Goal: Task Accomplishment & Management: Manage account settings

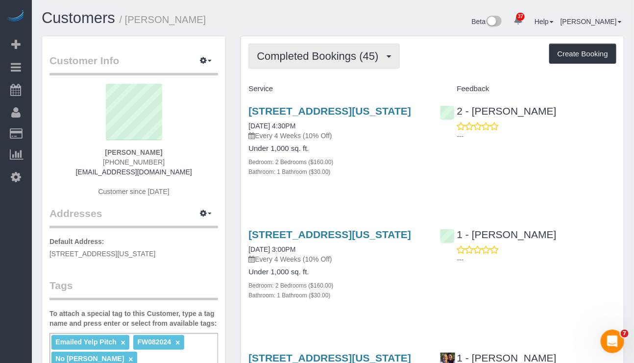
click at [349, 59] on span "Completed Bookings (45)" at bounding box center [320, 56] width 126 height 12
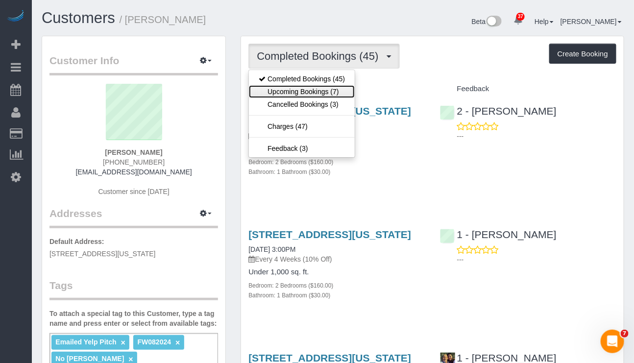
click at [325, 97] on link "Upcoming Bookings (7)" at bounding box center [302, 91] width 106 height 13
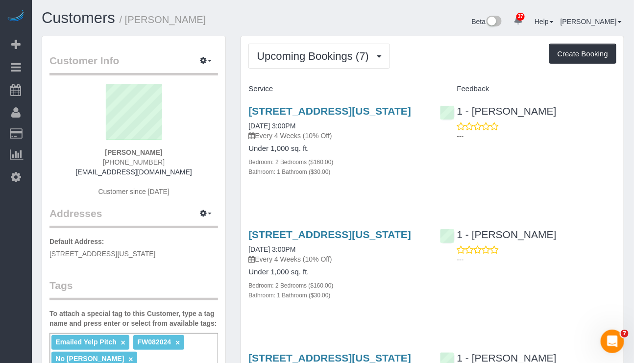
click at [434, 319] on div "299 Pearl Street, Apt 3d, New York, NY 10038 11/06/2025 3:00PM Every 4 Weeks (1…" at bounding box center [432, 269] width 383 height 99
click at [300, 109] on link "299 Pearl Street, Apt 3d, New York, NY 10038" at bounding box center [329, 110] width 163 height 11
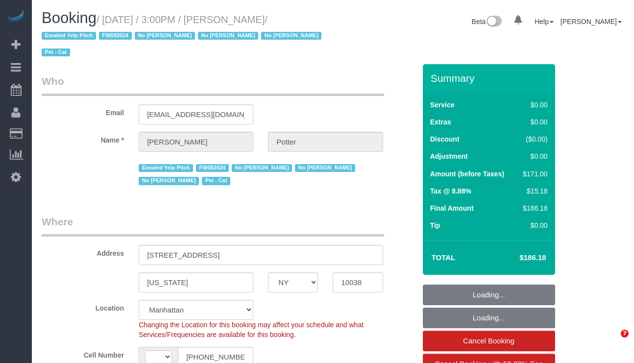
select select "NY"
select select "string:[GEOGRAPHIC_DATA]"
select select "number:62"
select select "number:75"
select select "number:14"
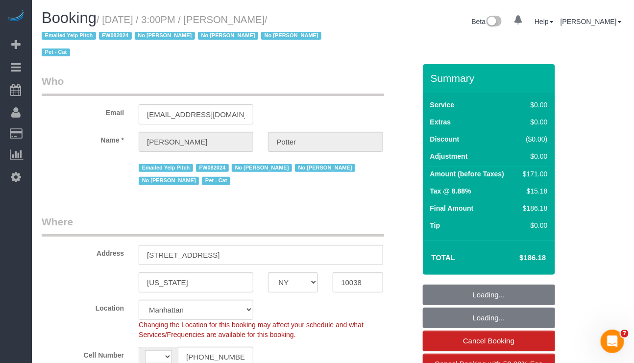
select select "number:5"
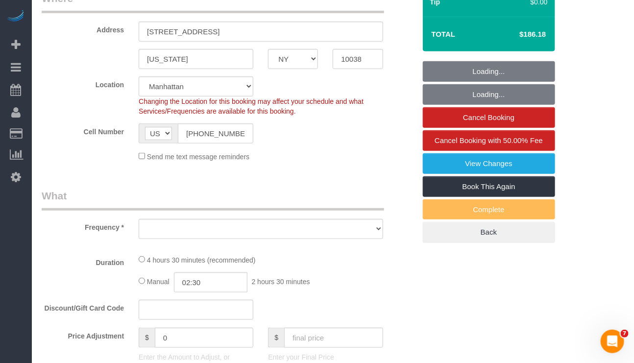
select select "object:990"
select select "spot1"
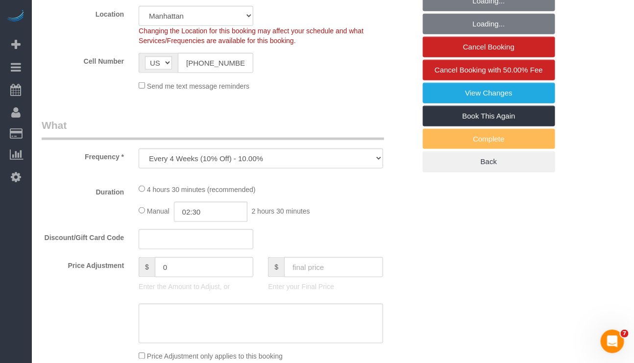
select select "string:stripe-pm_1M0pwl4VGloSiKo7e0pYCX8B"
select select "2"
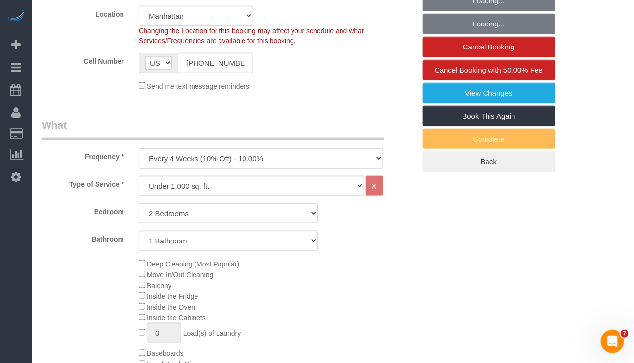
select select "object:1539"
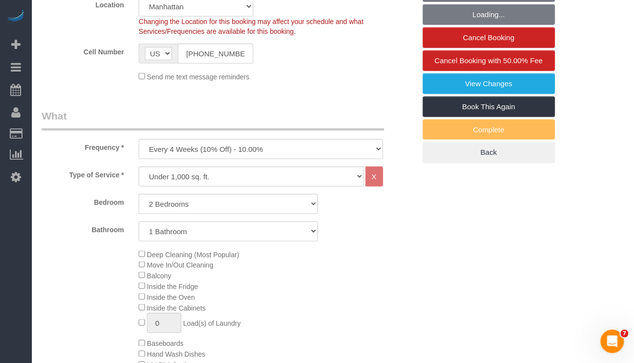
select select "2"
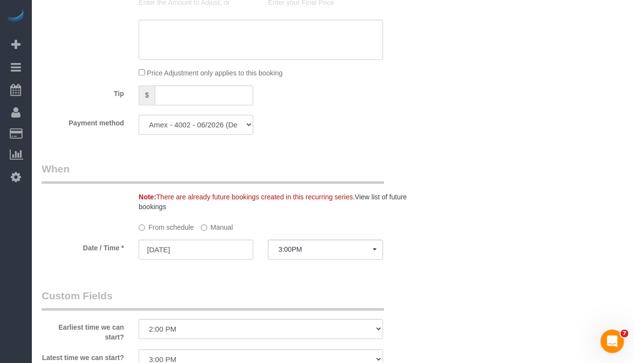
scroll to position [882, 0]
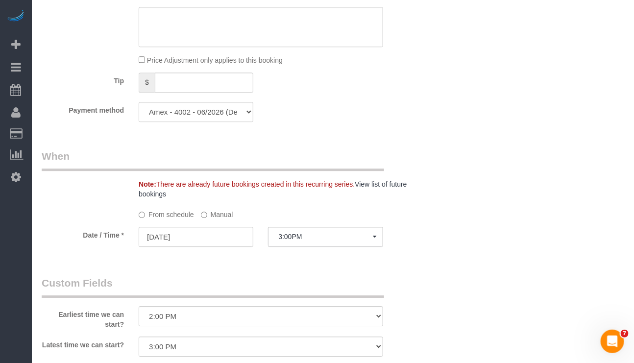
click at [210, 219] on label "Manual" at bounding box center [217, 212] width 32 height 13
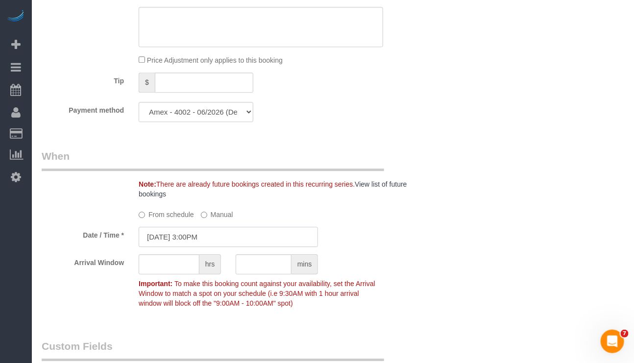
click at [204, 245] on input "10/10/2025 3:00PM" at bounding box center [228, 237] width 179 height 20
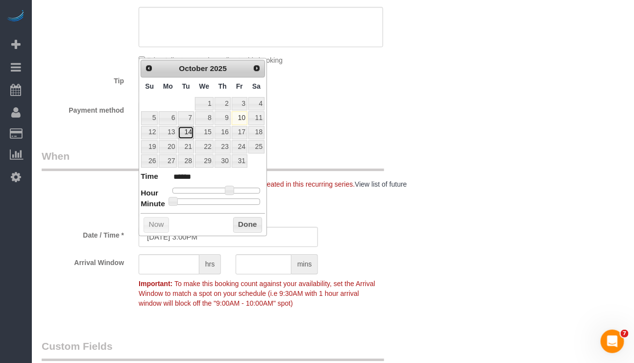
click at [180, 133] on link "14" at bounding box center [186, 132] width 16 height 13
type input "10/14/2025 3:00PM"
click at [239, 220] on button "Done" at bounding box center [247, 225] width 29 height 16
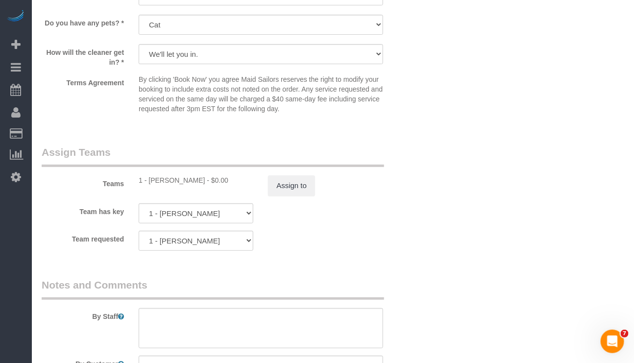
scroll to position [1322, 0]
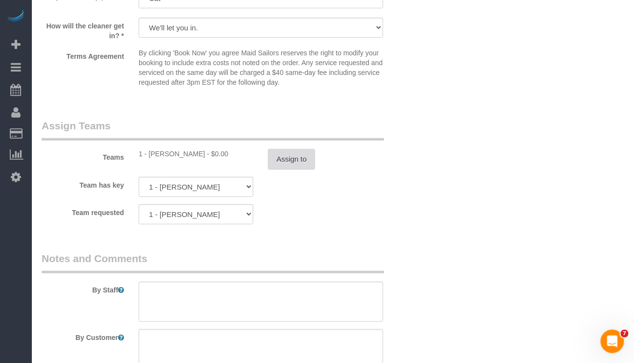
click at [279, 169] on button "Assign to" at bounding box center [291, 159] width 47 height 21
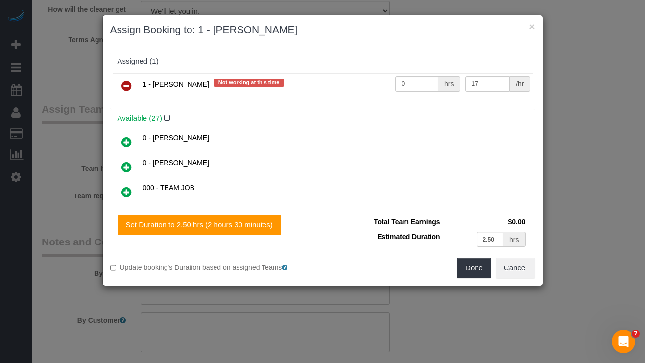
drag, startPoint x: 127, startPoint y: 84, endPoint x: 140, endPoint y: 89, distance: 13.5
click at [126, 84] on icon at bounding box center [126, 86] width 10 height 12
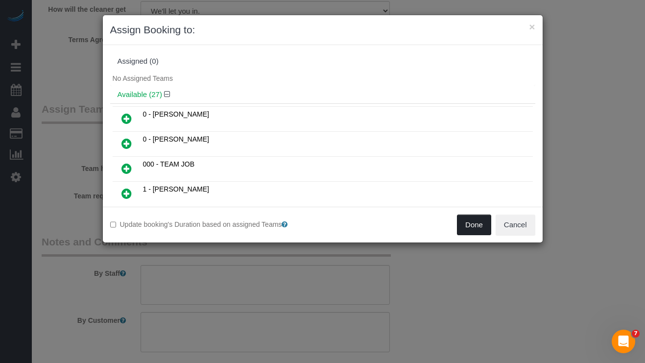
click at [471, 222] on button "Done" at bounding box center [474, 225] width 34 height 21
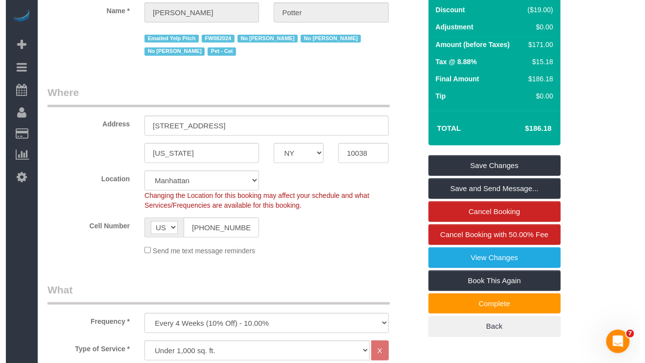
scroll to position [73, 0]
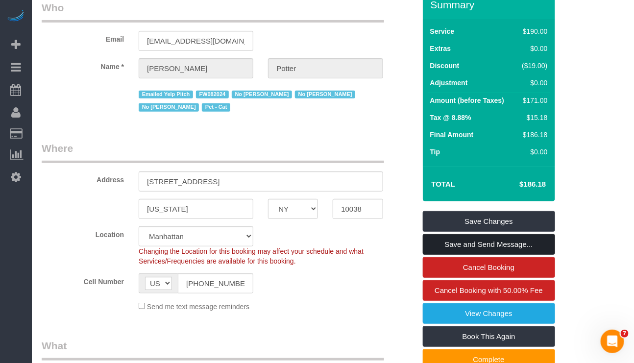
click at [489, 241] on link "Save and Send Message..." at bounding box center [489, 244] width 132 height 21
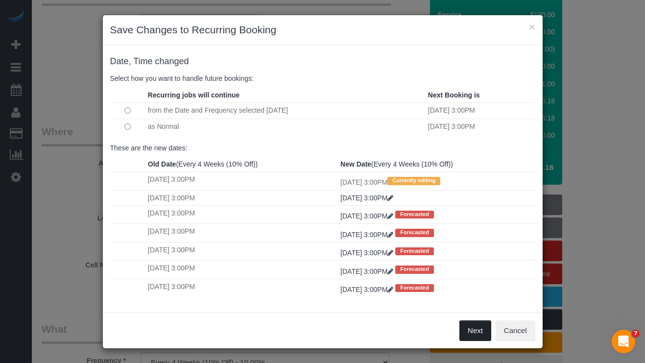
click at [459, 334] on button "Next" at bounding box center [475, 330] width 32 height 21
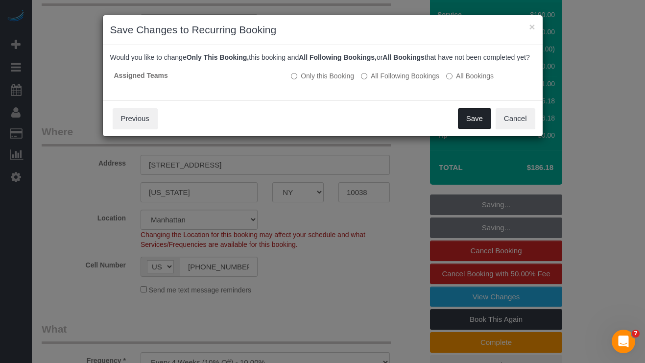
click at [463, 129] on button "Save" at bounding box center [474, 118] width 33 height 21
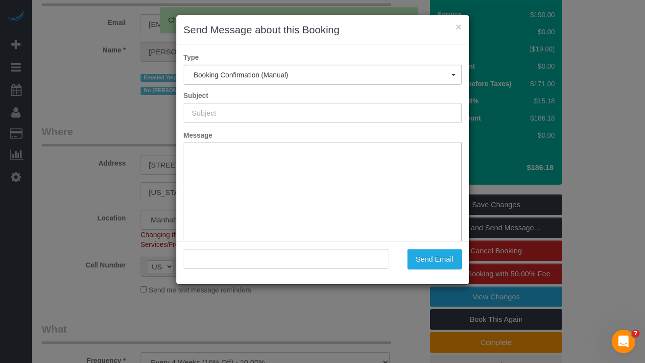
type input "Cleaning Confirmed for 10/14/2025 at 3:00pm"
type input ""Anton Potter" <potter_anton@hotmail.co.uk>"
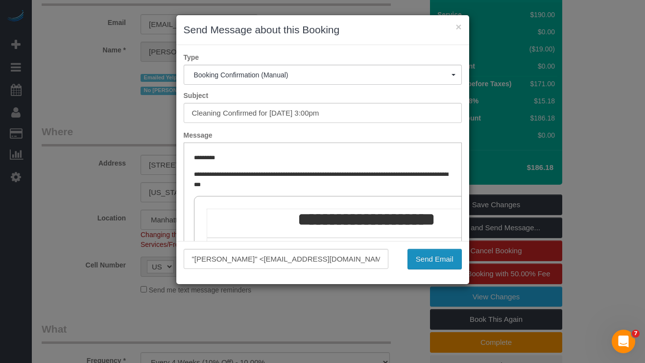
click at [425, 253] on button "Send Email" at bounding box center [434, 259] width 54 height 21
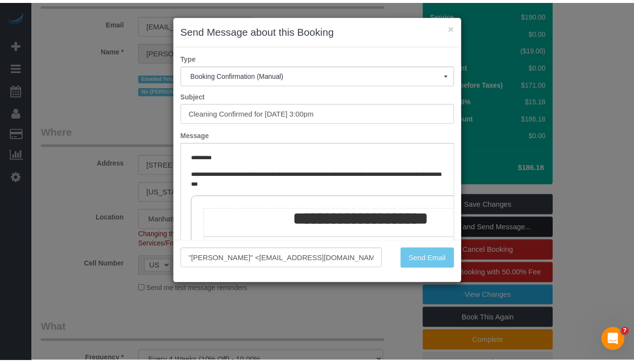
scroll to position [109, 0]
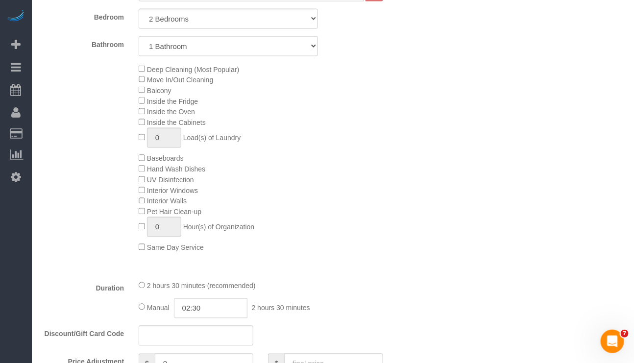
scroll to position [661, 0]
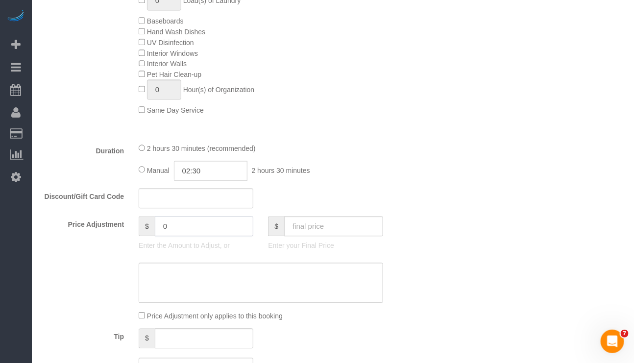
drag, startPoint x: 181, startPoint y: 234, endPoint x: 111, endPoint y: 237, distance: 70.1
click at [111, 237] on div "Price Adjustment $ 0 Enter the Amount to Adjust, or $ Enter your Final Price" at bounding box center [228, 235] width 388 height 39
type input "-25"
drag, startPoint x: 183, startPoint y: 241, endPoint x: 130, endPoint y: 240, distance: 52.9
click at [130, 240] on div "Price Adjustment $ -25 Enter the Amount to Adjust, or $ Enter your Final Price" at bounding box center [228, 235] width 388 height 39
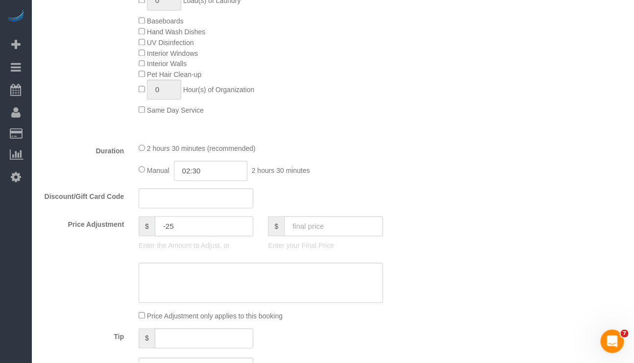
click at [184, 236] on input "-25" at bounding box center [204, 226] width 98 height 20
drag, startPoint x: 185, startPoint y: 242, endPoint x: 141, endPoint y: 242, distance: 44.1
click at [141, 236] on div "$ -25" at bounding box center [196, 226] width 115 height 20
type input "0"
click at [313, 338] on fieldset "What Frequency * One Time Weekly (20% Off) - 20.00% Every 2 Weeks (15% Off) - 1…" at bounding box center [229, 85] width 374 height 599
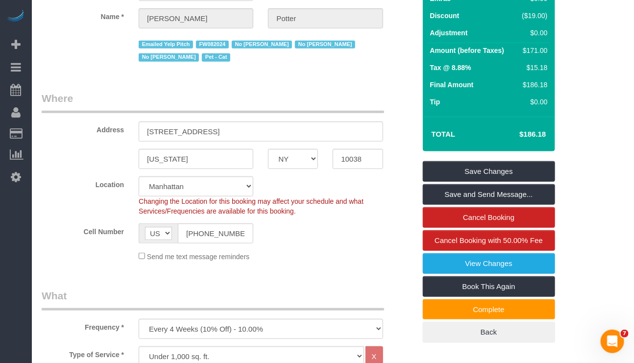
scroll to position [0, 0]
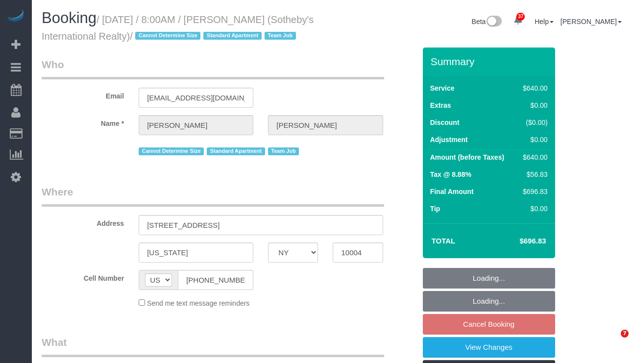
select select "NY"
select select "240"
select select "number:56"
select select "number:76"
select select "number:15"
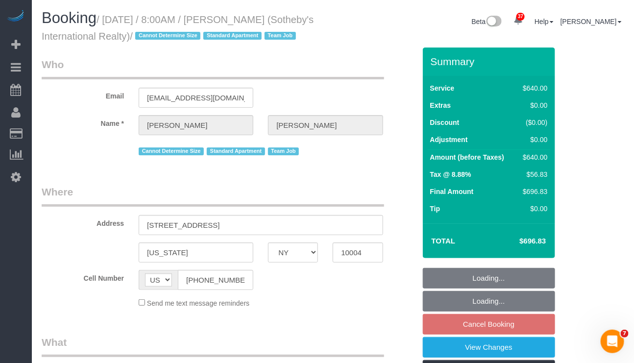
select select "number:6"
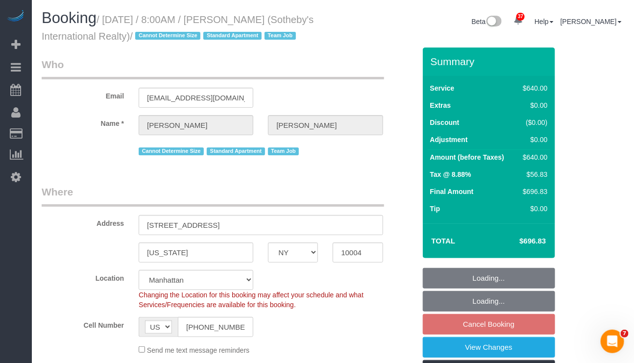
select select "object:1055"
select select "string:stripe-pm_1LyzvD4VGloSiKo7z6mm3lkI"
select select "spot1"
select select "object:1500"
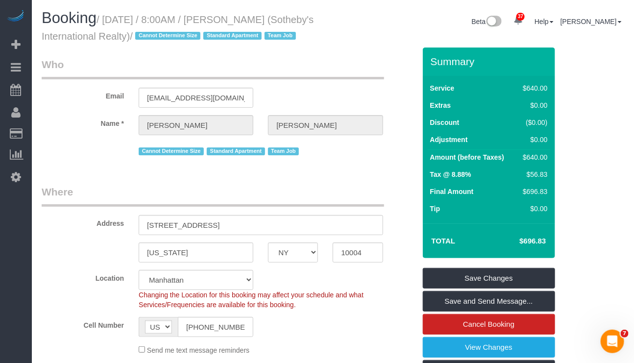
click at [378, 337] on div "Cell Number AF AL DZ AD AO AI AQ AG AR AM AW AU AT AZ BS BH BD BB BY BE BZ BJ B…" at bounding box center [228, 327] width 388 height 20
drag, startPoint x: 297, startPoint y: 25, endPoint x: 235, endPoint y: 24, distance: 62.2
click at [235, 24] on h1 "Booking / October 13, 2025 / 8:00AM / Craig George (Sotheby's International Rea…" at bounding box center [184, 26] width 284 height 33
copy small "Craig George"
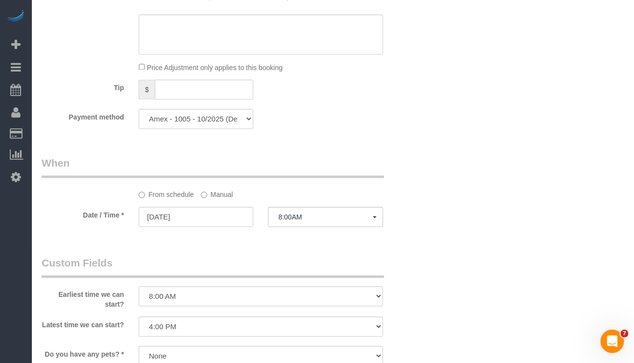
scroll to position [735, 0]
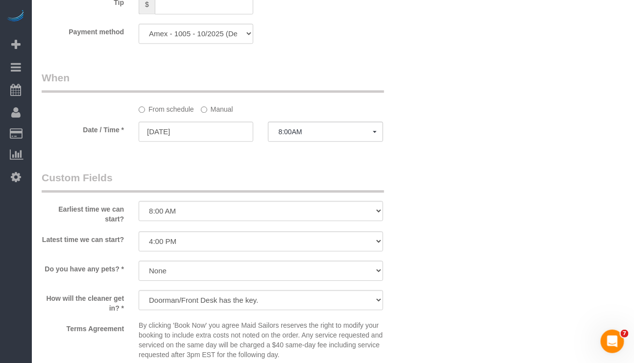
click at [282, 93] on legend "When" at bounding box center [213, 82] width 342 height 22
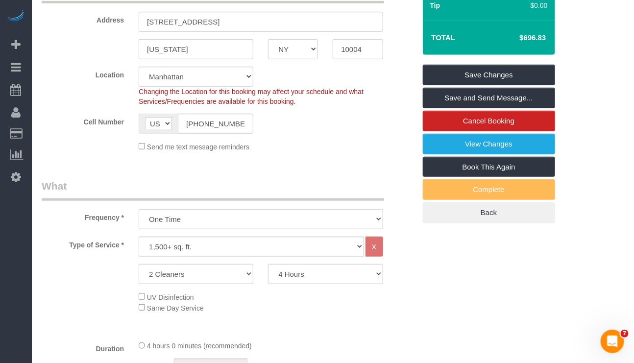
scroll to position [0, 0]
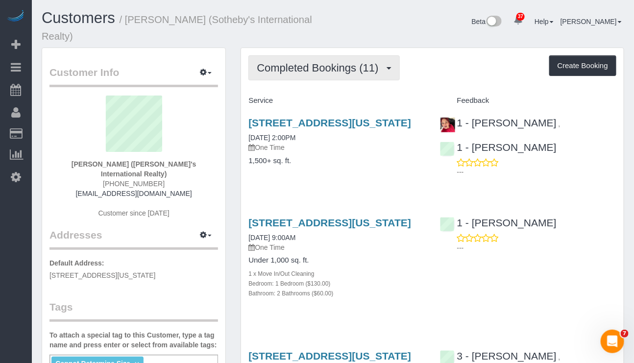
click at [321, 74] on button "Completed Bookings (11)" at bounding box center [323, 67] width 151 height 25
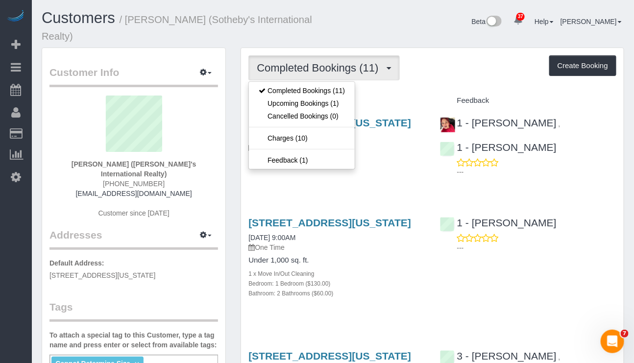
click at [412, 80] on div "Completed Bookings (11) Completed Bookings (11) Upcoming Bookings (1) Cancelled…" at bounding box center [432, 67] width 368 height 25
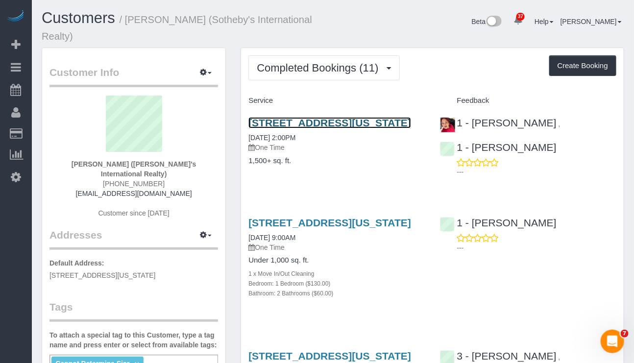
click at [314, 125] on link "200 East 95th Street, Apt 27c, New York, NY 10128" at bounding box center [329, 122] width 163 height 11
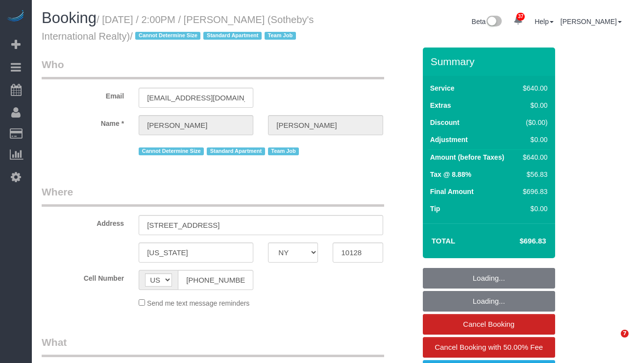
select select "NY"
select select "240"
select select "number:56"
select select "number:74"
select select "number:15"
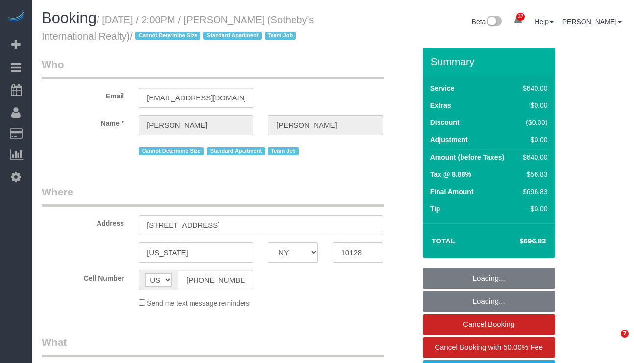
select select "number:6"
select select "object:1525"
select select "spot1"
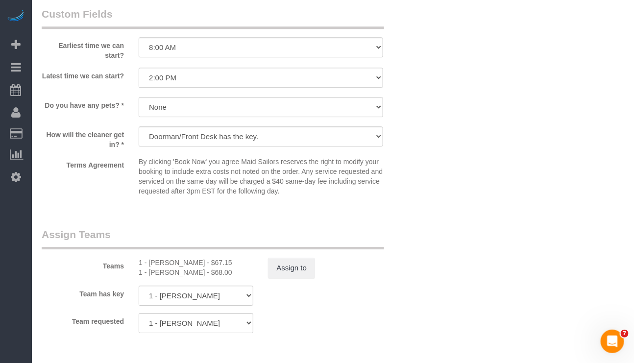
scroll to position [917, 0]
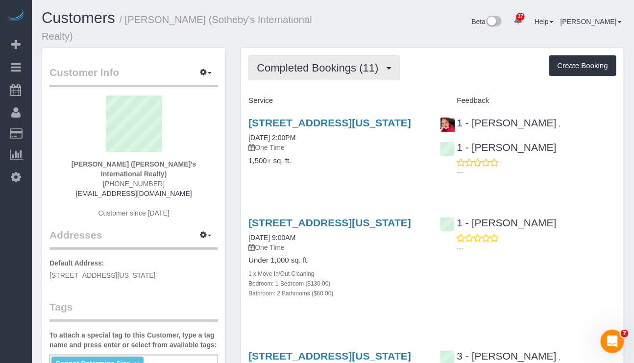
click at [366, 70] on span "Completed Bookings (11)" at bounding box center [320, 68] width 126 height 12
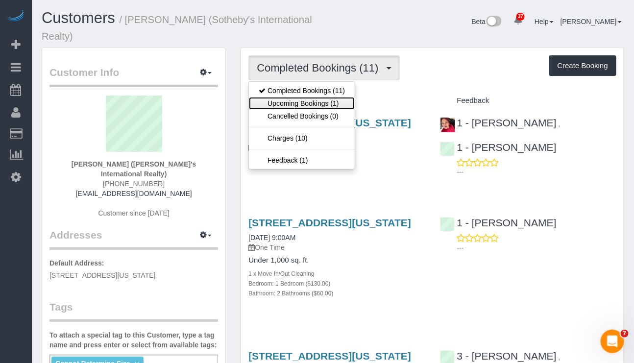
click at [322, 100] on link "Upcoming Bookings (1)" at bounding box center [302, 103] width 106 height 13
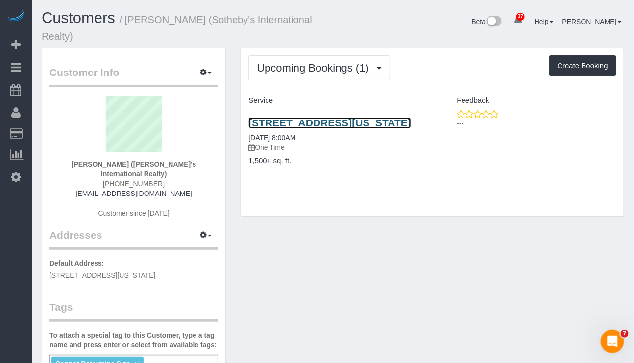
click at [314, 119] on link "50 West Street, #18b, New York, NY 10004" at bounding box center [329, 122] width 163 height 11
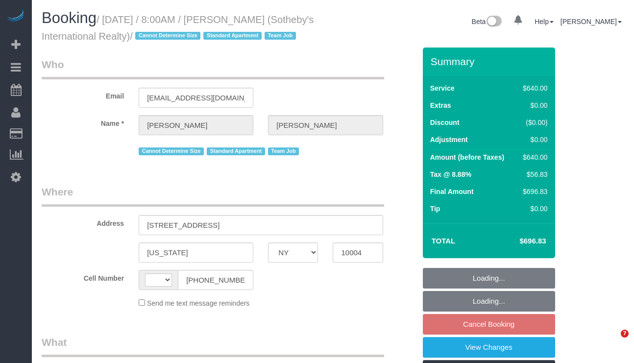
select select "NY"
select select "string:[GEOGRAPHIC_DATA]"
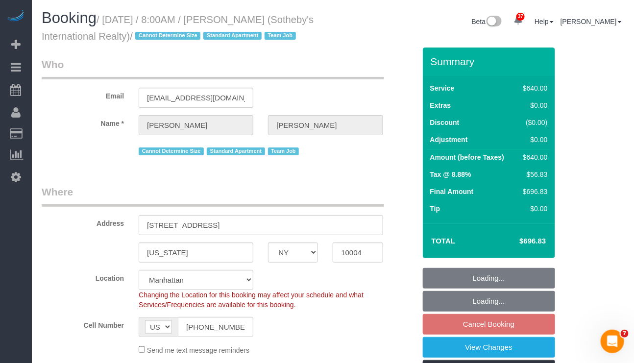
select select "object:823"
select select "string:stripe-pm_1LyzvD4VGloSiKo7z6mm3lkI"
select select "240"
select select "spot1"
select select "number:56"
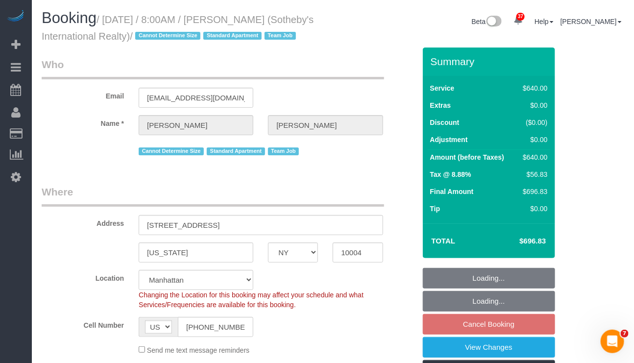
select select "number:76"
select select "number:15"
select select "number:6"
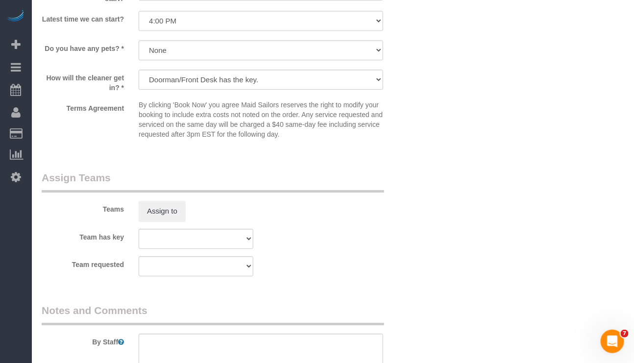
scroll to position [1245, 0]
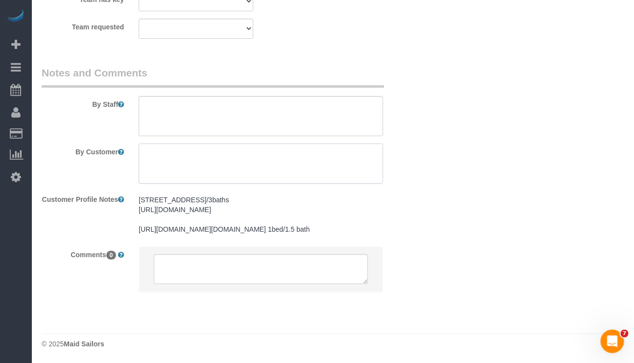
click at [203, 144] on textarea at bounding box center [261, 164] width 244 height 40
paste textarea "Whole apartment cleaning with no particular focus area"
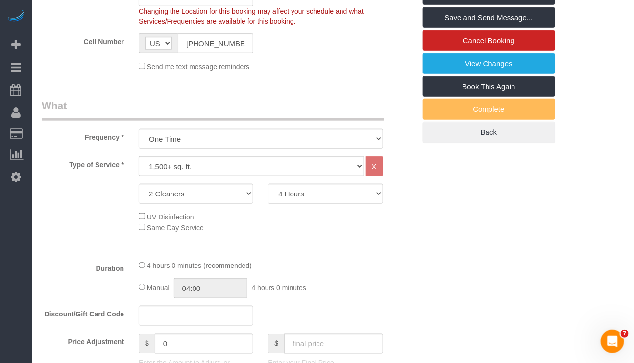
scroll to position [0, 0]
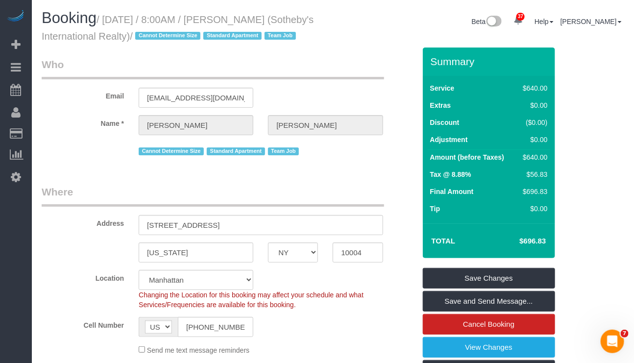
type textarea "Whole apartment cleaning with no particular focus area"
drag, startPoint x: 218, startPoint y: 236, endPoint x: 84, endPoint y: 229, distance: 133.9
click at [84, 230] on div "Address 50 West Street, #18B" at bounding box center [228, 210] width 388 height 50
click at [350, 263] on input "10004" at bounding box center [358, 252] width 50 height 20
click at [351, 263] on input "10004" at bounding box center [358, 252] width 50 height 20
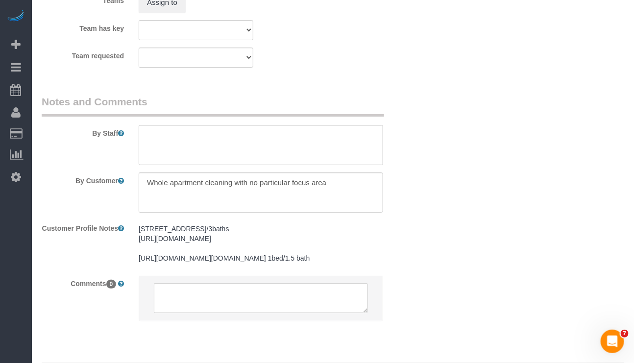
scroll to position [1175, 0]
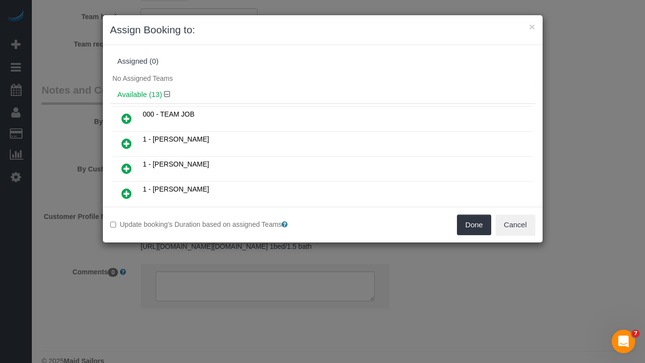
click at [128, 120] on icon at bounding box center [126, 119] width 10 height 12
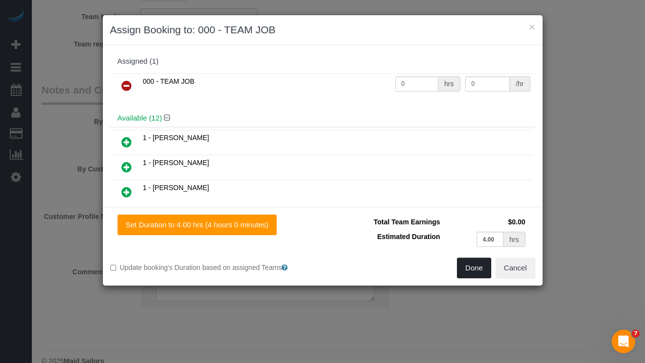
click at [468, 273] on button "Done" at bounding box center [474, 268] width 34 height 21
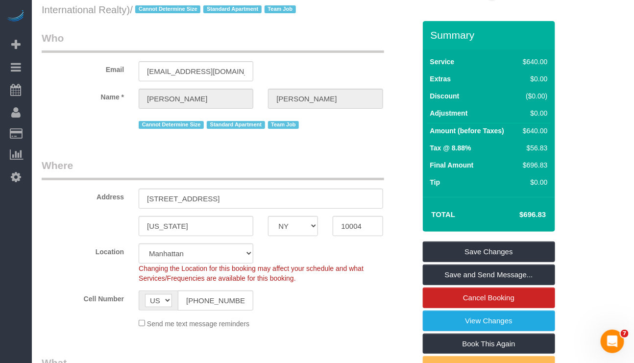
scroll to position [0, 0]
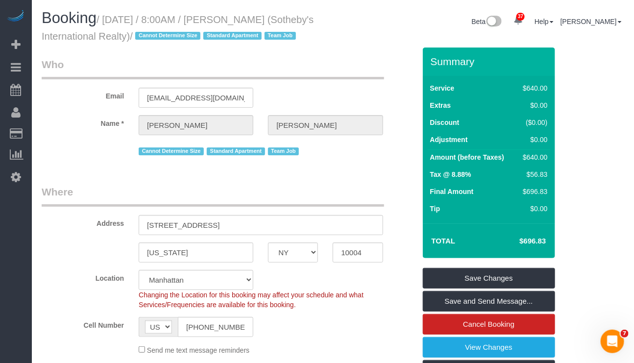
click at [392, 337] on div "Cell Number AF AL DZ AD AO AI AQ AG AR AM AW AU AT AZ BS BH BD BB BY BE BZ BJ B…" at bounding box center [228, 327] width 388 height 20
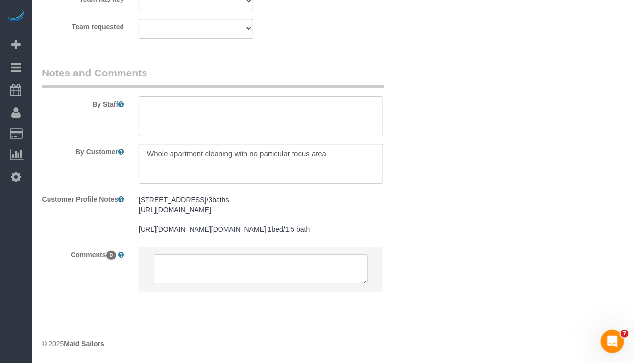
scroll to position [1245, 0]
click at [338, 144] on textarea at bounding box center [261, 164] width 244 height 40
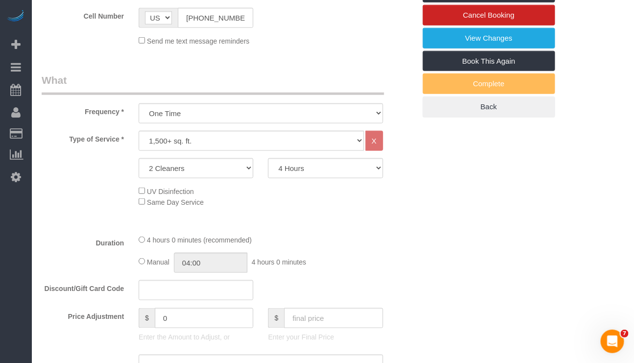
scroll to position [0, 0]
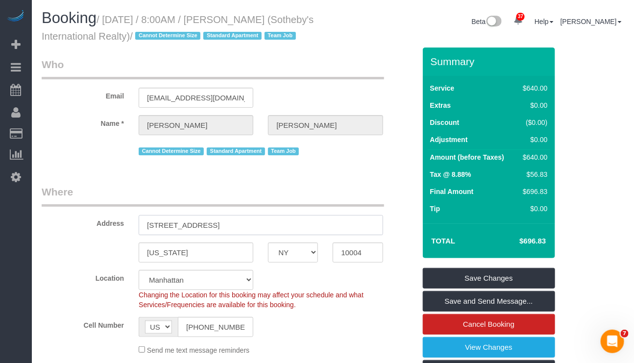
drag, startPoint x: 222, startPoint y: 241, endPoint x: 143, endPoint y: 244, distance: 79.4
click at [143, 235] on input "50 West Street, #18B" at bounding box center [261, 225] width 244 height 20
click at [356, 263] on input "10004" at bounding box center [358, 252] width 50 height 20
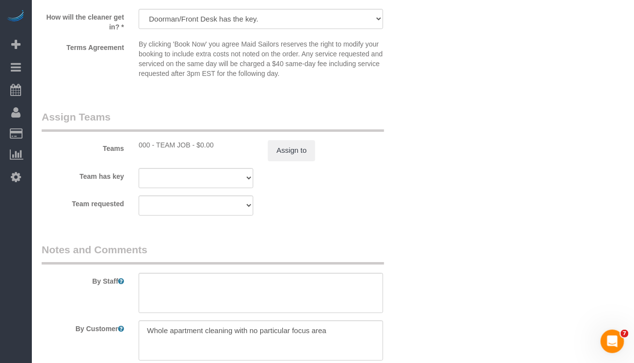
scroll to position [1175, 0]
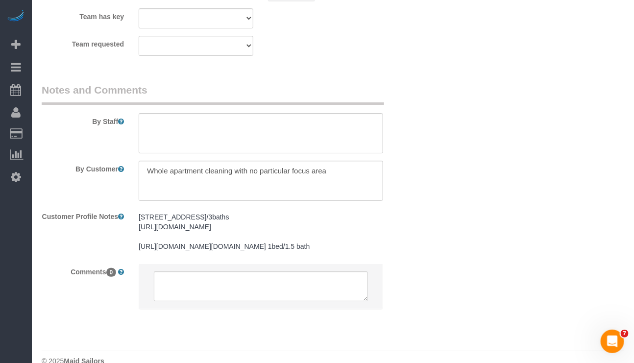
drag, startPoint x: 139, startPoint y: 237, endPoint x: 341, endPoint y: 301, distance: 212.8
click at [341, 251] on pre "605 East 82nd Street, Apt PHA NY 10028 3beds/3baths https://www.cityrealty.com/…" at bounding box center [261, 231] width 244 height 39
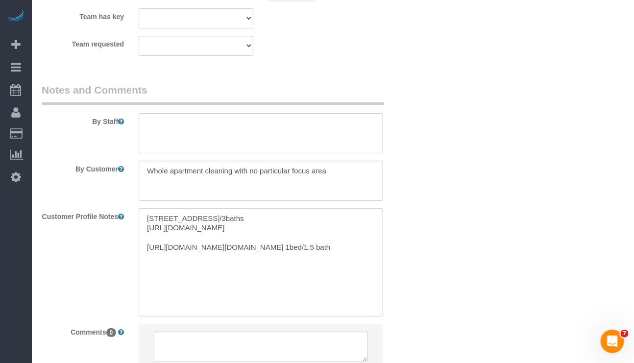
drag, startPoint x: 276, startPoint y: 319, endPoint x: 142, endPoint y: 240, distance: 156.1
click at [142, 240] on textarea "605 East 82nd Street, Apt PHA NY 10028 3beds/3baths https://www.cityrealty.com/…" at bounding box center [261, 262] width 244 height 108
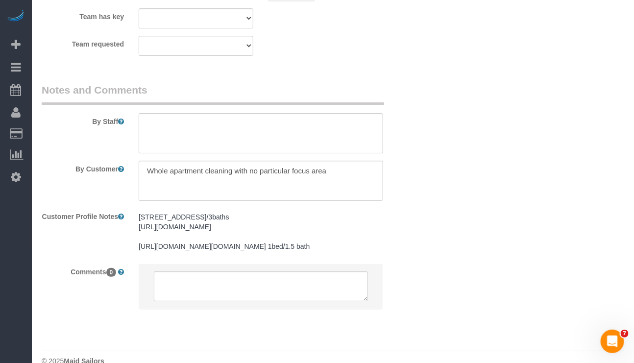
click at [219, 251] on pre "605 East 82nd Street, Apt PHA NY 10028 3beds/3baths https://www.cityrealty.com/…" at bounding box center [261, 231] width 244 height 39
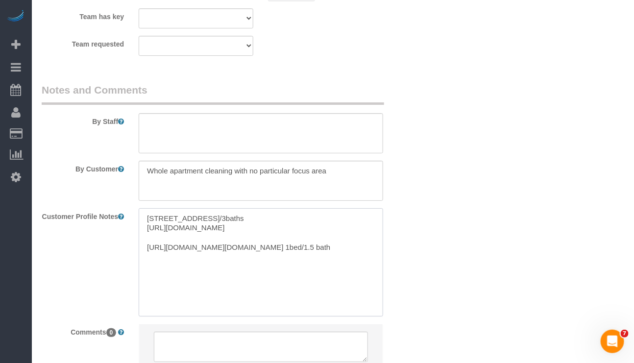
drag, startPoint x: 271, startPoint y: 325, endPoint x: 125, endPoint y: 237, distance: 170.1
click at [125, 237] on div "Customer Profile Notes 605 East 82nd Street, Apt PHA NY 10028 3beds/3baths http…" at bounding box center [228, 262] width 388 height 108
paste textarea "3beds/3.5 baths 2309 SF https://streeteasy.com/building/50-west-street-new_york…"
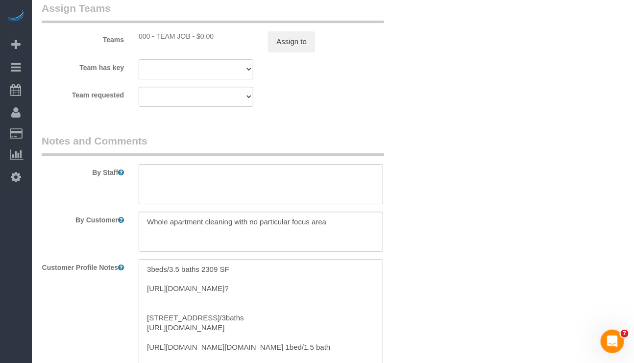
scroll to position [1102, 0]
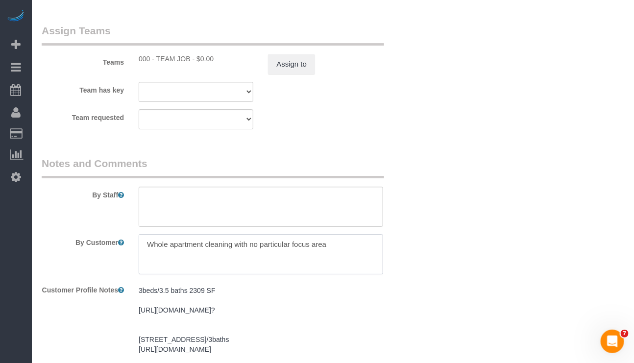
click at [292, 261] on textarea at bounding box center [261, 254] width 244 height 40
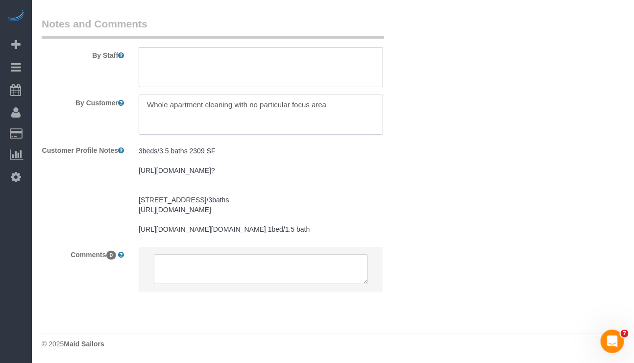
scroll to position [1249, 0]
click at [244, 207] on pre "3beds/3.5 baths 2309 SF https://streeteasy.com/building/50-west-street-new_york…" at bounding box center [261, 190] width 244 height 88
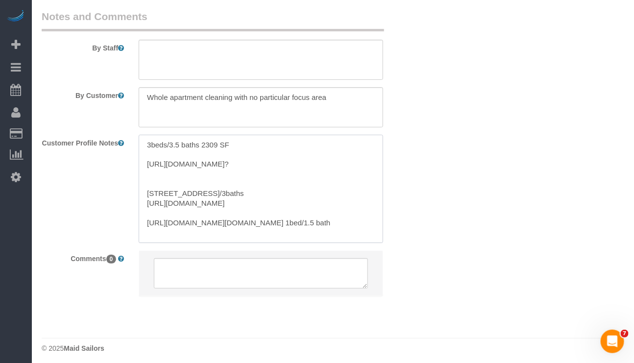
click at [285, 226] on textarea "3beds/3.5 baths 2309 SF https://streeteasy.com/building/50-west-street-new_york…" at bounding box center [261, 189] width 244 height 108
paste textarea "50 West Street, #18B NY 10004"
click at [210, 212] on textarea "50 West Street, #18B NY 10004 3beds/3.5 baths 2309 SF https://streeteasy.com/bu…" at bounding box center [261, 189] width 244 height 108
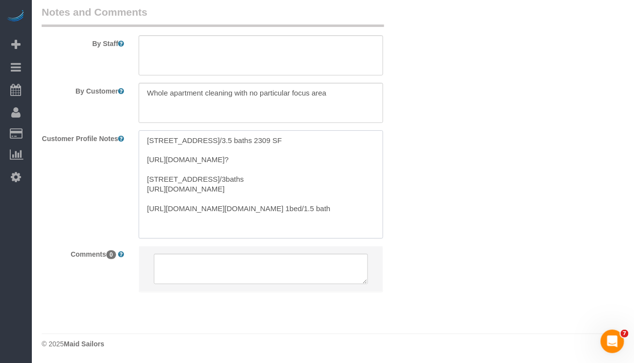
scroll to position [1277, 0]
click at [210, 154] on textarea "50 West Street, #18B NY 10004 3beds/3.5 baths 2309 SF https://streeteasy.com/bu…" at bounding box center [261, 184] width 244 height 108
type textarea "50 West Street, #18B NY 10004 3beds/3.5 baths 2309 SF https://streeteasy.com/bu…"
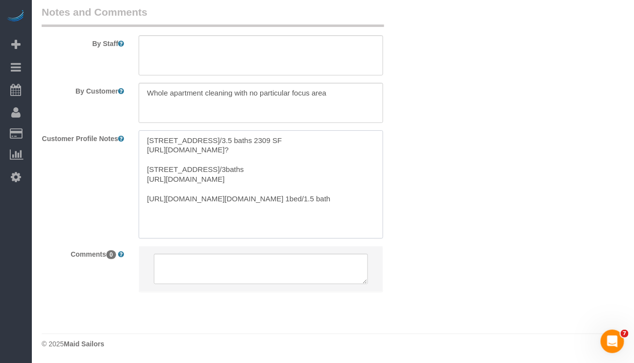
scroll to position [20, 0]
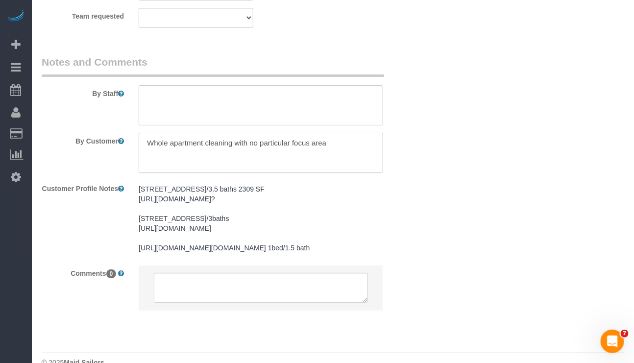
click at [334, 165] on textarea at bounding box center [261, 153] width 244 height 40
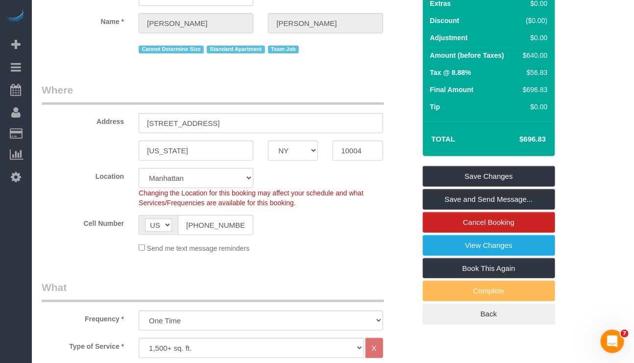
scroll to position [101, 0]
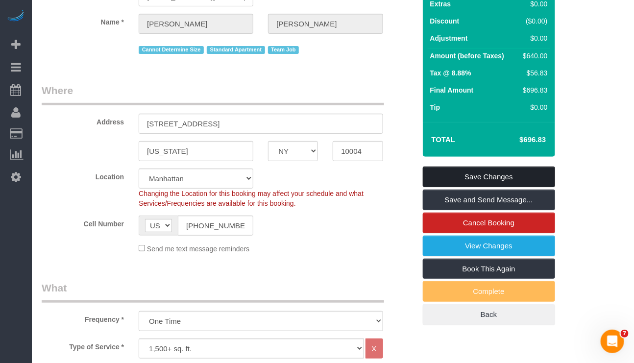
type textarea "Whole apartment cleaning with no particular focus area 3beds x 3.5baths"
click at [475, 187] on link "Save Changes" at bounding box center [489, 177] width 132 height 21
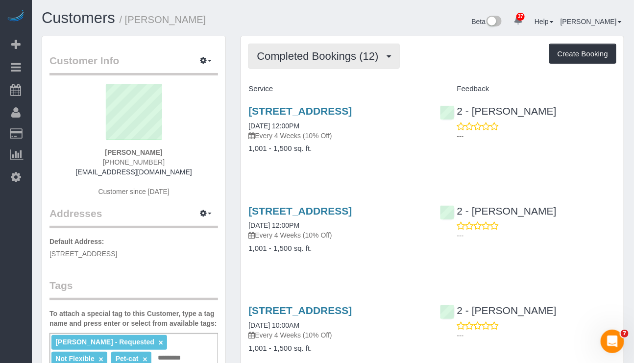
click at [328, 57] on span "Completed Bookings (12)" at bounding box center [320, 56] width 126 height 12
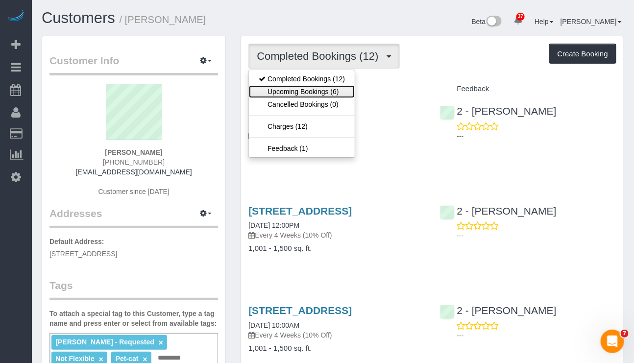
click at [325, 92] on link "Upcoming Bookings (6)" at bounding box center [302, 91] width 106 height 13
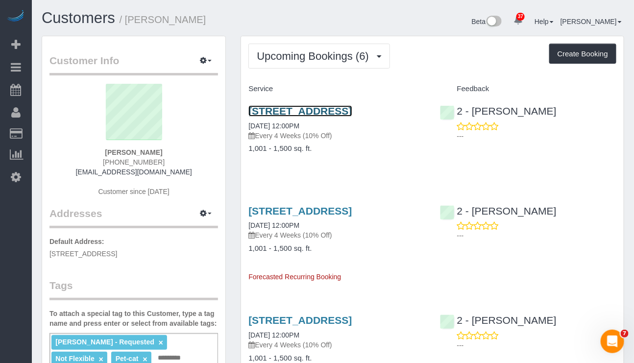
click at [311, 112] on link "590 Grand Street, Apt. 3, Brooklyn, NY 11211" at bounding box center [299, 110] width 103 height 11
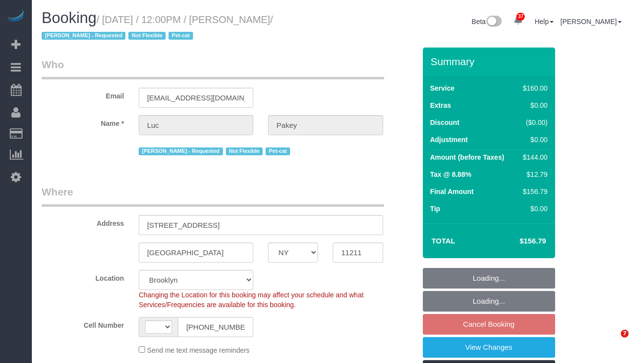
select select "NY"
select select "string:stripe-pm_1QAXYW4VGloSiKo7uBqwQ0lA"
select select "number:89"
select select "number:90"
select select "number:14"
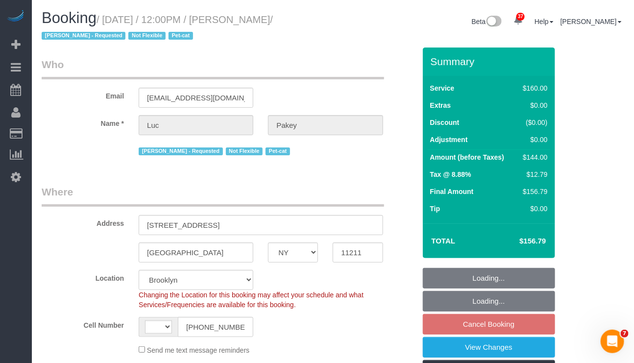
select select "number:5"
select select "string:[GEOGRAPHIC_DATA]"
select select "object:1409"
select select "spot5"
select select "object:1418"
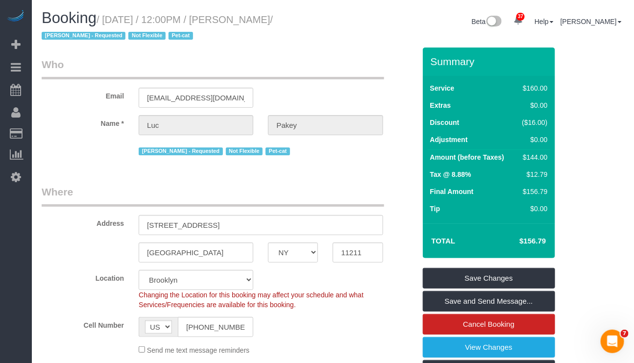
drag, startPoint x: 107, startPoint y: 24, endPoint x: 284, endPoint y: 18, distance: 176.4
click at [273, 18] on small "/ [DATE] / 12:00PM / [PERSON_NAME] / [PERSON_NAME] - Requested Not Flexible Pet…" at bounding box center [157, 27] width 231 height 27
copy small "[DATE] / 12:00PM / [PERSON_NAME]"
click at [256, 31] on h1 "Booking / [DATE] / 12:00PM / [PERSON_NAME] / [PERSON_NAME] - Requested Not Flex…" at bounding box center [184, 26] width 284 height 33
drag, startPoint x: 237, startPoint y: 17, endPoint x: 285, endPoint y: 18, distance: 48.0
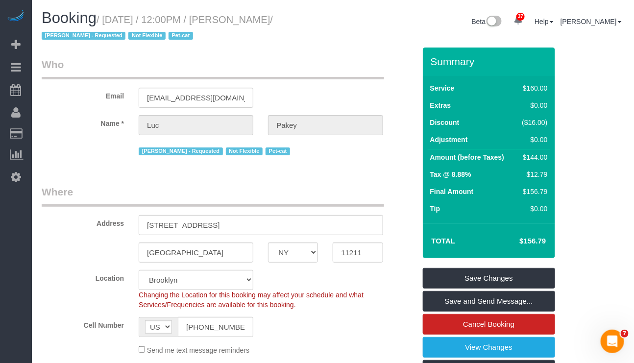
click at [273, 18] on small "/ [DATE] / 12:00PM / [PERSON_NAME] / [PERSON_NAME] - Requested Not Flexible Pet…" at bounding box center [157, 27] width 231 height 27
copy small "[PERSON_NAME]"
